Goal: Find specific page/section: Find specific page/section

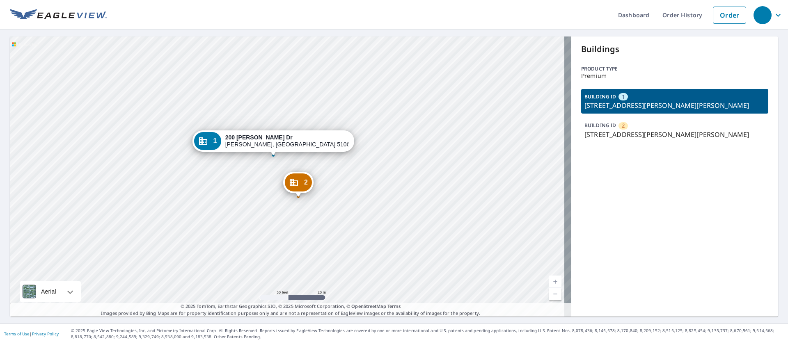
drag, startPoint x: 223, startPoint y: 233, endPoint x: 226, endPoint y: 195, distance: 38.3
click at [229, 227] on div "2 [STREET_ADDRESS][PERSON_NAME][PERSON_NAME] 1 [STREET_ADDRESS][PERSON_NAME][PE…" at bounding box center [290, 177] width 561 height 280
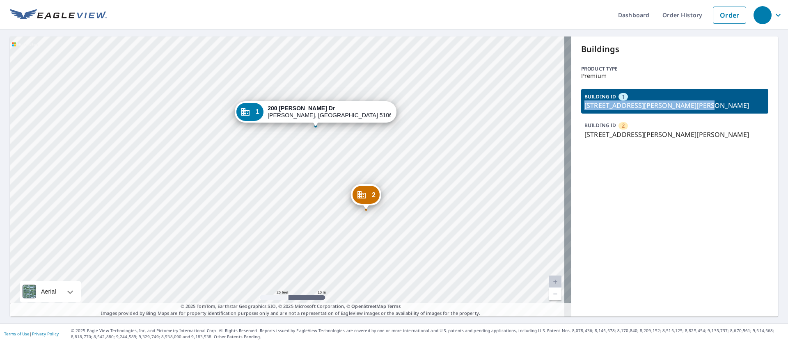
drag, startPoint x: 579, startPoint y: 105, endPoint x: 687, endPoint y: 103, distance: 108.3
click at [687, 103] on p "[STREET_ADDRESS][PERSON_NAME][PERSON_NAME]" at bounding box center [674, 106] width 181 height 10
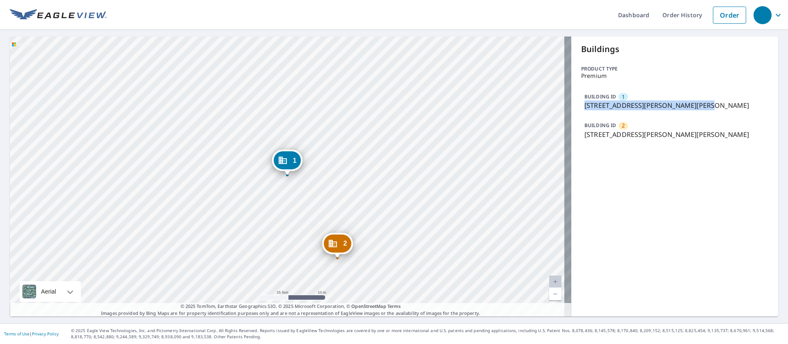
copy p "[STREET_ADDRESS][PERSON_NAME][PERSON_NAME]"
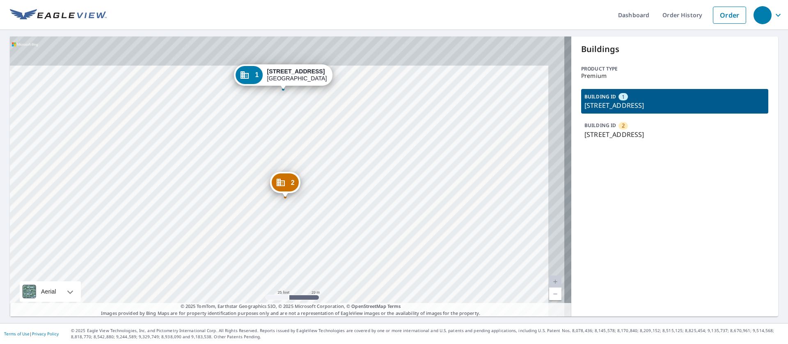
drag, startPoint x: 308, startPoint y: 134, endPoint x: 286, endPoint y: 176, distance: 47.5
click at [286, 176] on div "2" at bounding box center [285, 183] width 27 height 18
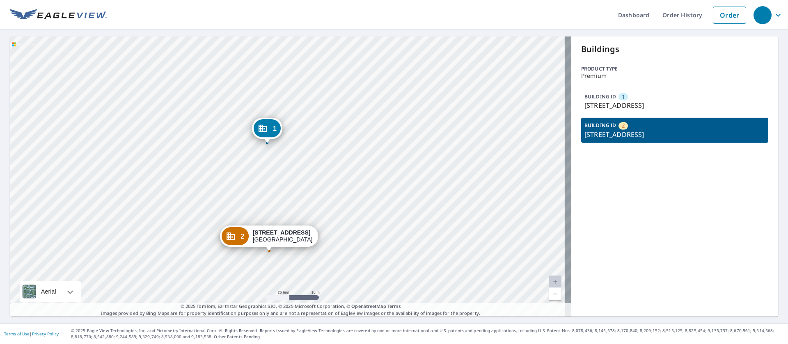
drag, startPoint x: 288, startPoint y: 119, endPoint x: 270, endPoint y: 194, distance: 78.0
click at [270, 194] on div "1 4970 Pepelani Loop Princeville, HI 96722 2 4970 Pepelani Loop Princeville, HI…" at bounding box center [290, 177] width 561 height 280
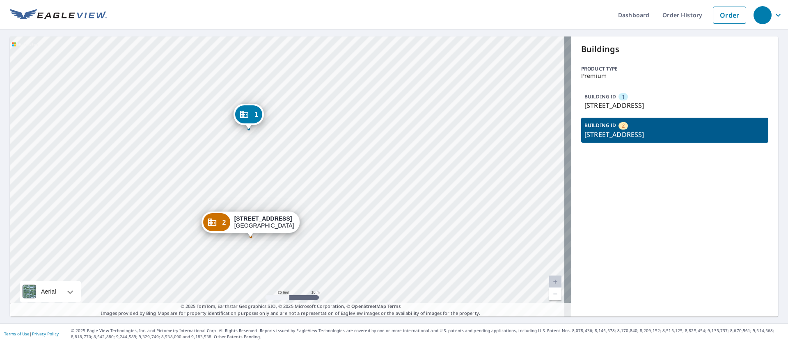
drag, startPoint x: 289, startPoint y: 222, endPoint x: 270, endPoint y: 208, distance: 23.5
click at [270, 208] on div "1 4970 Pepelani Loop Princeville, HI 96722 2 4970 Pepelani Loop Princeville, HI…" at bounding box center [290, 177] width 561 height 280
